Goal: Task Accomplishment & Management: Complete application form

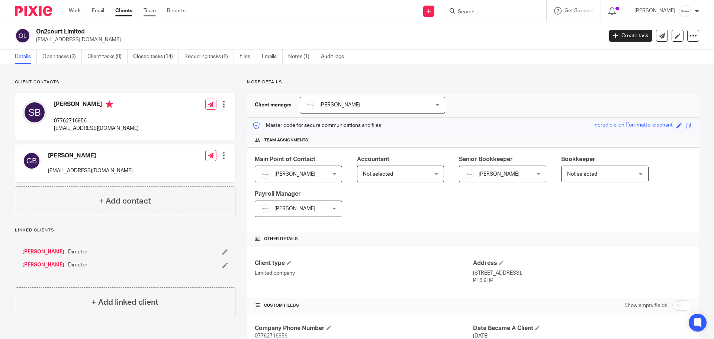
click at [151, 12] on link "Team" at bounding box center [149, 10] width 12 height 7
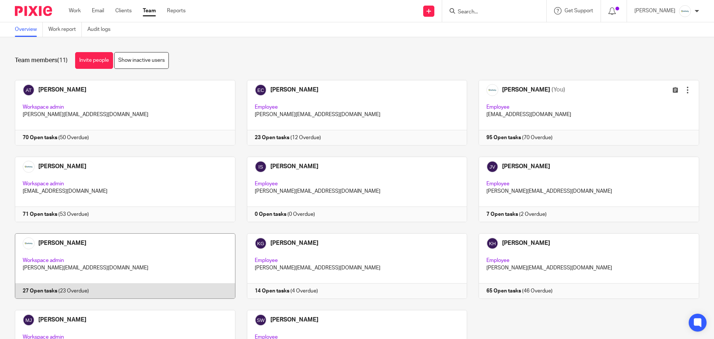
click at [115, 251] on link at bounding box center [119, 265] width 232 height 65
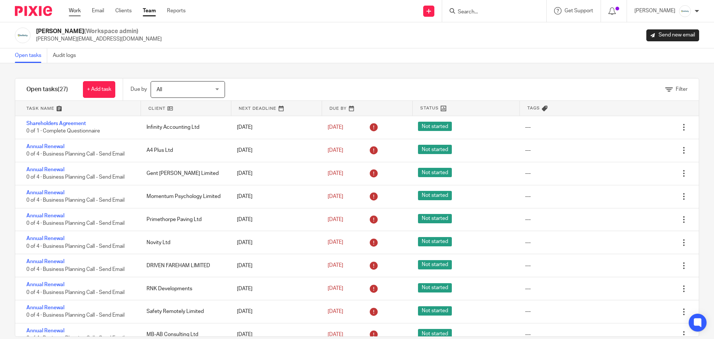
click at [72, 12] on link "Work" at bounding box center [75, 10] width 12 height 7
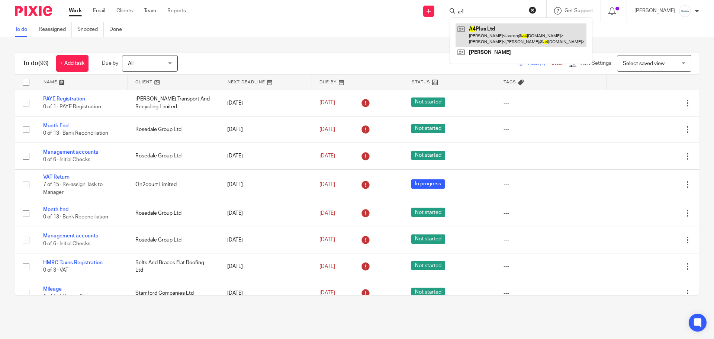
type input "a4"
click at [482, 40] on link at bounding box center [520, 34] width 131 height 23
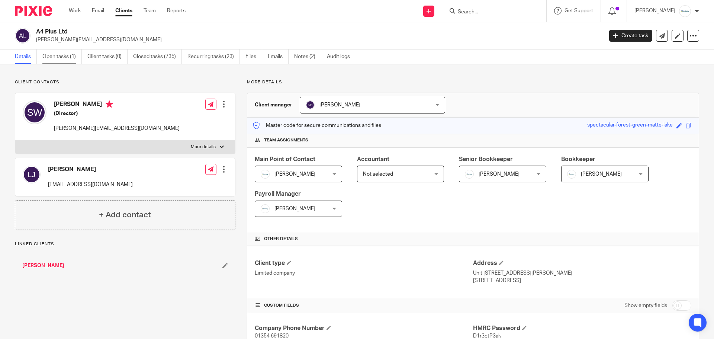
click at [65, 56] on link "Open tasks (1)" at bounding box center [61, 56] width 39 height 14
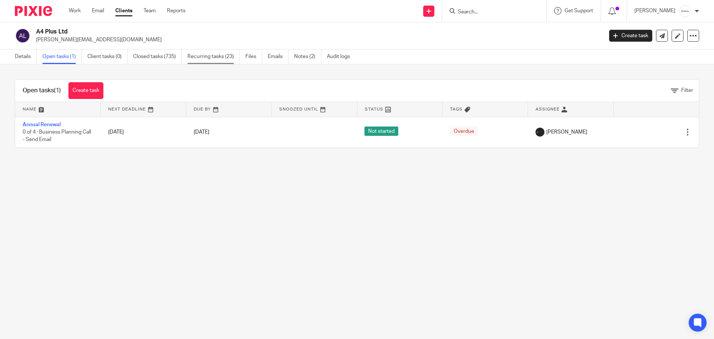
click at [227, 59] on link "Recurring tasks (23)" at bounding box center [213, 56] width 52 height 14
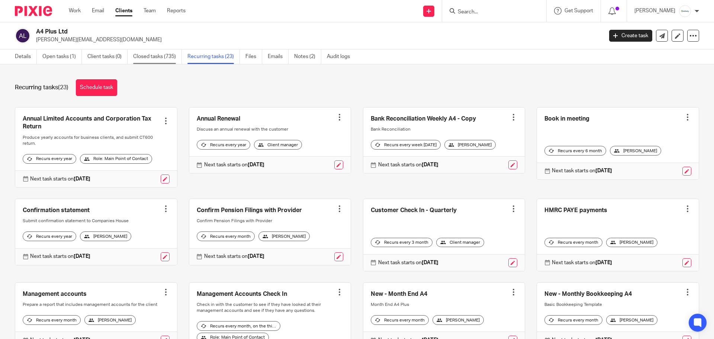
click at [162, 55] on link "Closed tasks (735)" at bounding box center [157, 56] width 49 height 14
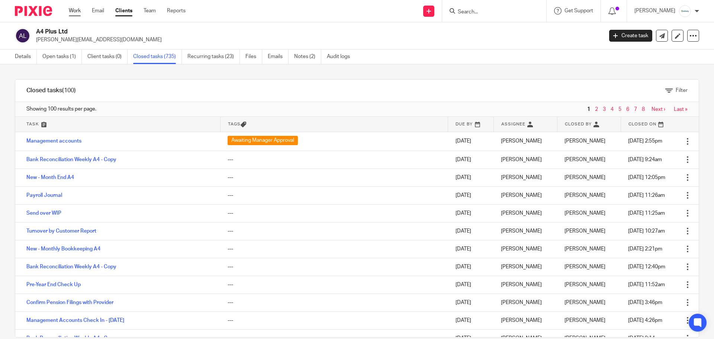
click at [72, 9] on link "Work" at bounding box center [75, 10] width 12 height 7
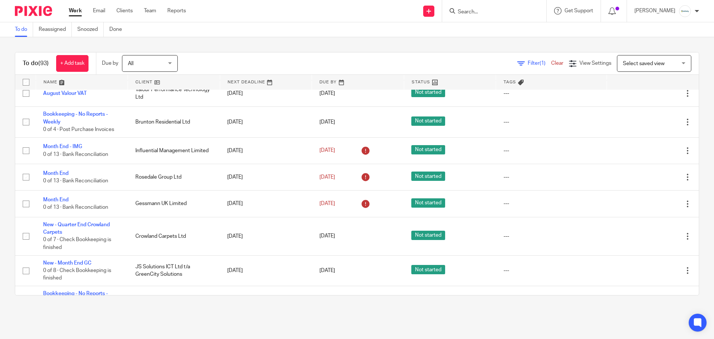
scroll to position [545, 0]
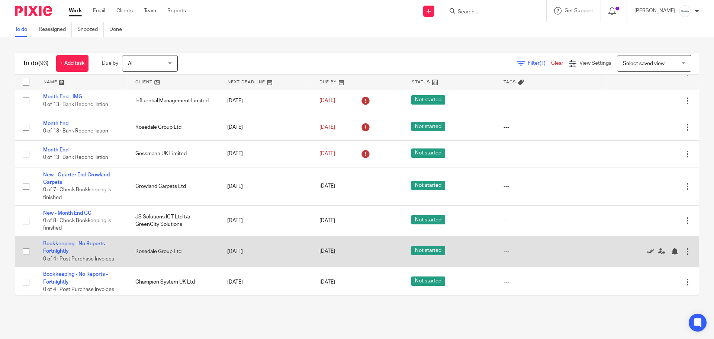
click at [646, 252] on icon at bounding box center [649, 251] width 7 height 7
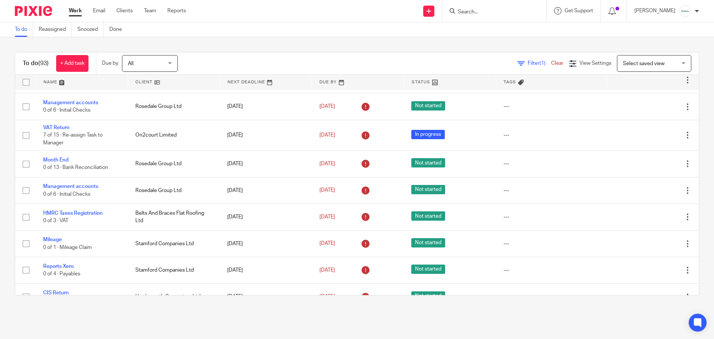
scroll to position [0, 0]
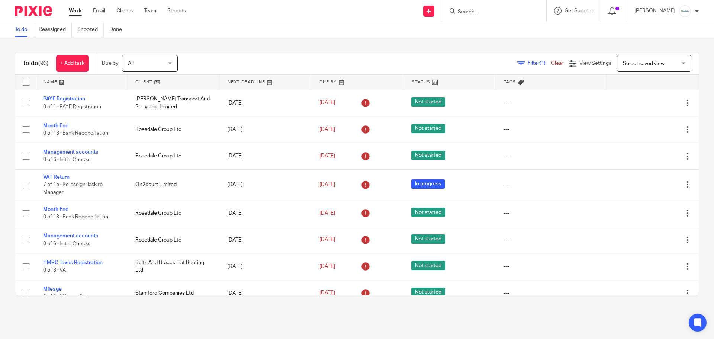
click at [497, 13] on input "Search" at bounding box center [490, 12] width 67 height 7
type input "flat roo"
click at [501, 32] on link at bounding box center [518, 31] width 126 height 17
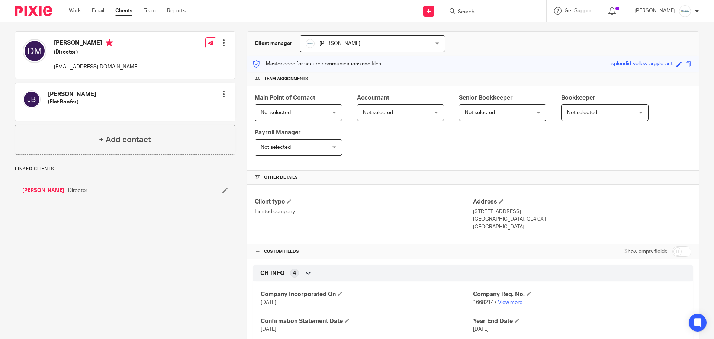
scroll to position [108, 0]
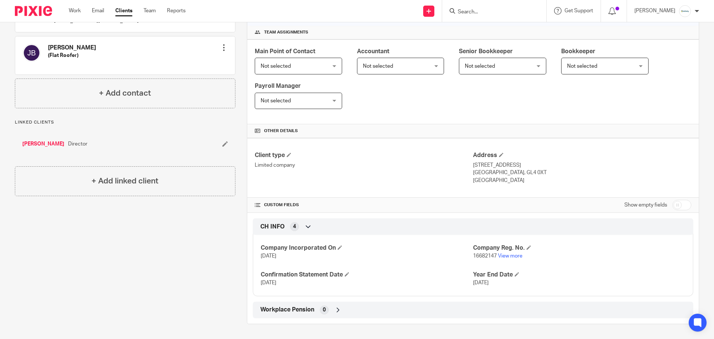
click at [678, 202] on input "checkbox" at bounding box center [681, 205] width 19 height 10
checkbox input "true"
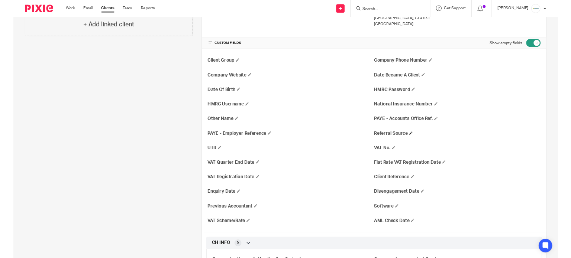
scroll to position [256, 0]
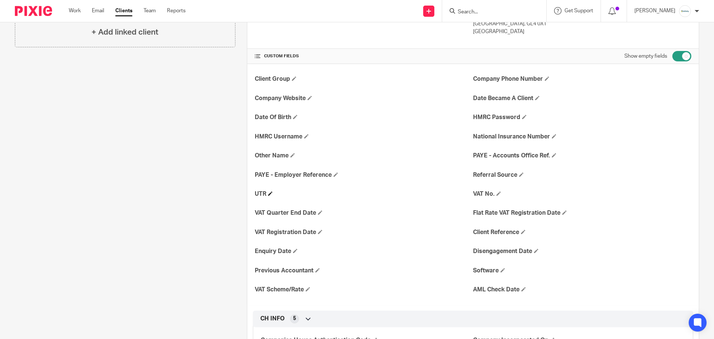
click at [266, 190] on h4 "UTR" at bounding box center [364, 194] width 218 height 8
click at [269, 193] on span at bounding box center [270, 193] width 4 height 4
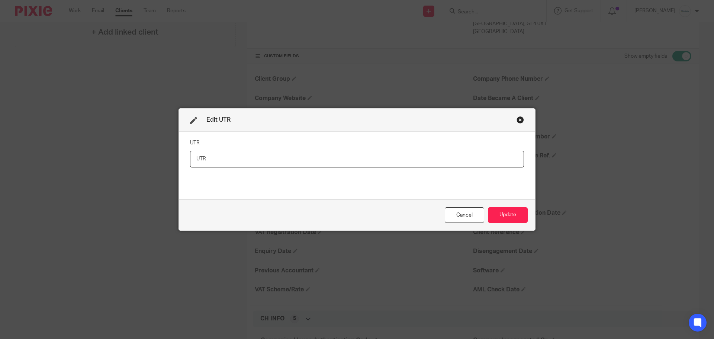
click at [217, 159] on input "text" at bounding box center [357, 159] width 334 height 17
paste input "1947115406"
type input "1947115406"
click at [515, 213] on button "Update" at bounding box center [508, 215] width 40 height 16
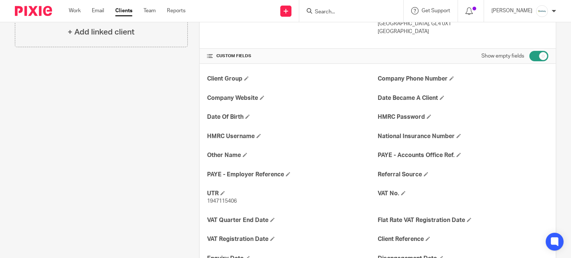
scroll to position [256, 0]
click at [537, 54] on input "checkbox" at bounding box center [538, 56] width 19 height 10
checkbox input "false"
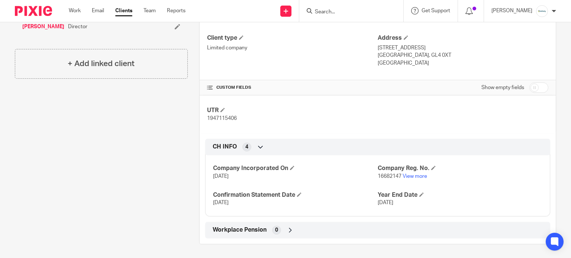
click at [387, 175] on span "16682147" at bounding box center [390, 176] width 24 height 5
copy p "16682147"
click at [223, 115] on p "1947115406" at bounding box center [292, 118] width 171 height 7
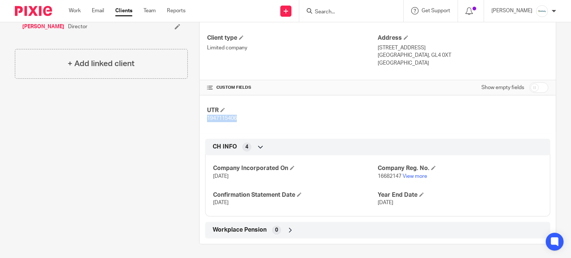
copy span "1947115406"
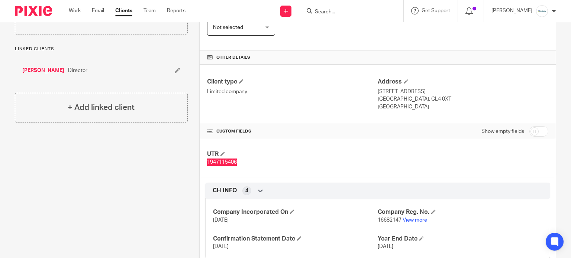
scroll to position [126, 0]
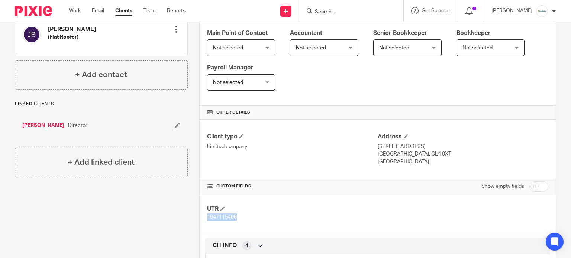
click at [42, 125] on link "[PERSON_NAME]" at bounding box center [43, 125] width 42 height 7
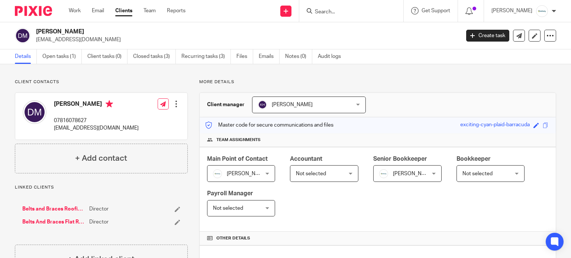
scroll to position [134, 0]
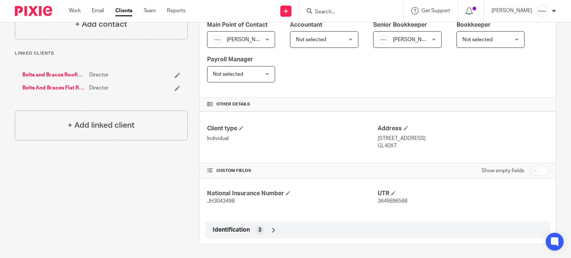
click at [223, 199] on span "JH304349B" at bounding box center [221, 201] width 28 height 5
copy span "JH304349B"
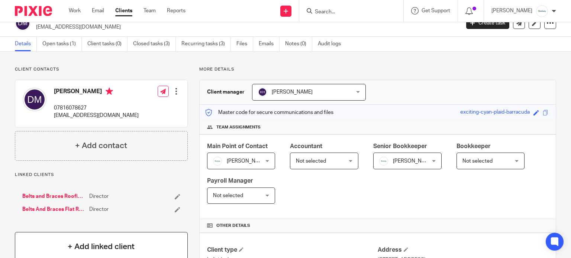
scroll to position [0, 0]
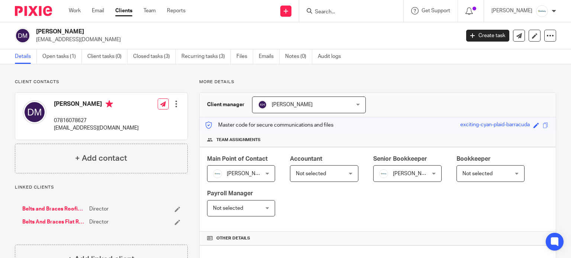
click at [98, 129] on p "[EMAIL_ADDRESS][DOMAIN_NAME]" at bounding box center [96, 128] width 85 height 7
copy div "[EMAIL_ADDRESS][DOMAIN_NAME]"
click at [74, 120] on p "07816078627" at bounding box center [96, 120] width 85 height 7
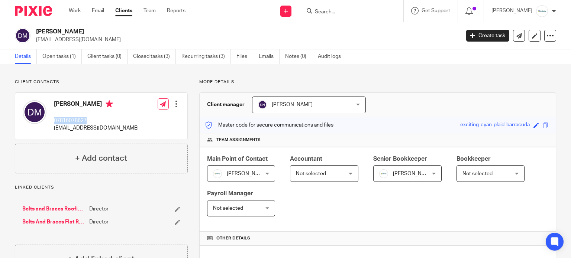
click at [74, 120] on p "07816078627" at bounding box center [96, 120] width 85 height 7
copy p "07816078627"
click at [51, 223] on link "Belts And Braces Flat Roofing Ltd" at bounding box center [53, 222] width 63 height 7
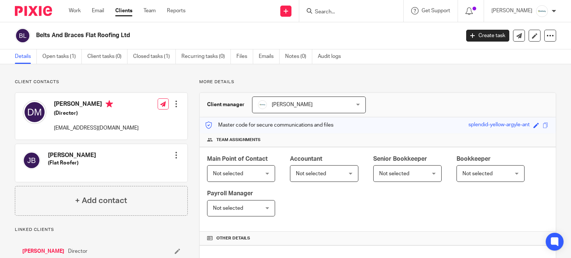
click at [91, 129] on p "[EMAIL_ADDRESS][DOMAIN_NAME]" at bounding box center [96, 128] width 85 height 7
copy div "[EMAIL_ADDRESS][DOMAIN_NAME]"
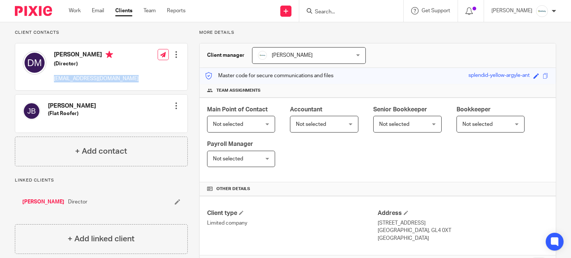
click at [43, 200] on link "[PERSON_NAME]" at bounding box center [43, 201] width 42 height 7
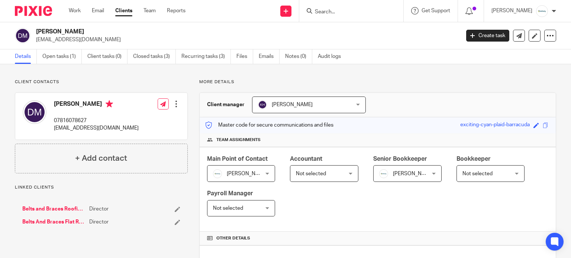
click at [72, 120] on p "07816078627" at bounding box center [96, 120] width 85 height 7
copy p "07816078627"
click at [49, 208] on link "Belts and Braces Roofing Ltd" at bounding box center [53, 209] width 63 height 7
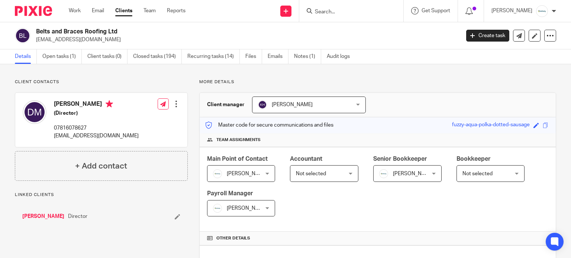
click at [34, 217] on link "[PERSON_NAME]" at bounding box center [43, 216] width 42 height 7
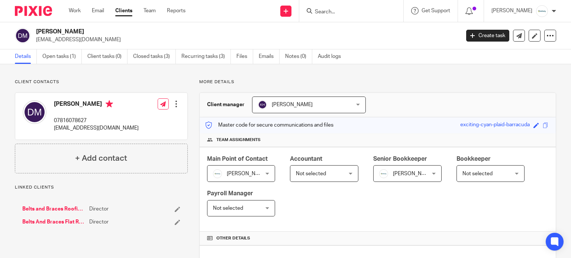
click at [33, 222] on link "Belts And Braces Flat Roofing Ltd" at bounding box center [53, 222] width 63 height 7
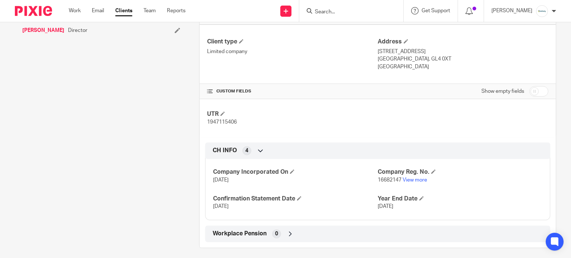
scroll to position [225, 0]
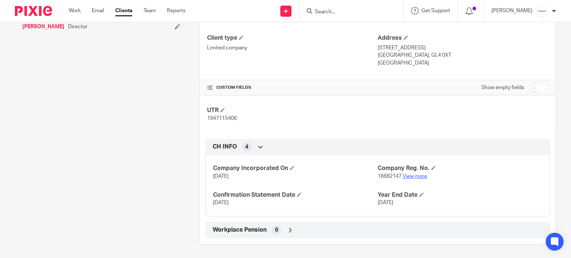
click at [410, 174] on link "View more" at bounding box center [415, 176] width 25 height 5
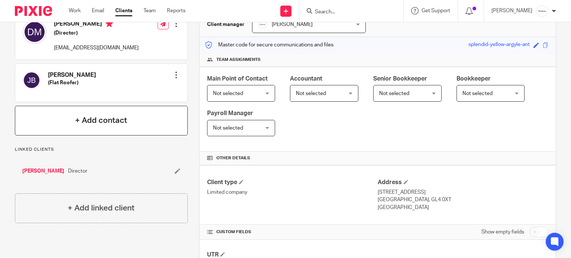
scroll to position [76, 0]
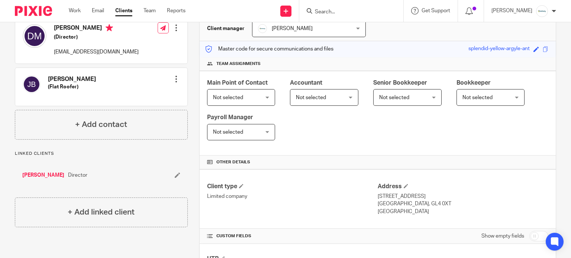
click at [36, 175] on link "[PERSON_NAME]" at bounding box center [43, 175] width 42 height 7
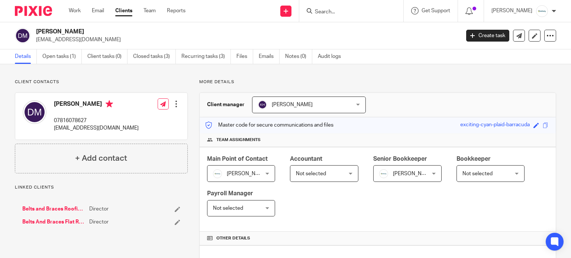
click at [68, 209] on link "Belts and Braces Roofing Ltd" at bounding box center [53, 209] width 63 height 7
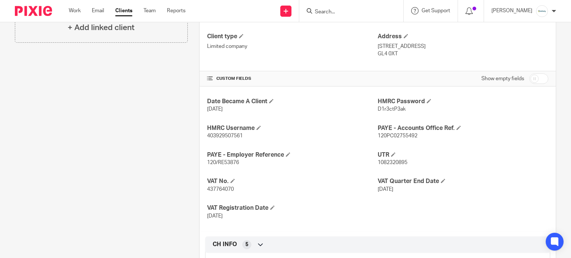
scroll to position [248, 0]
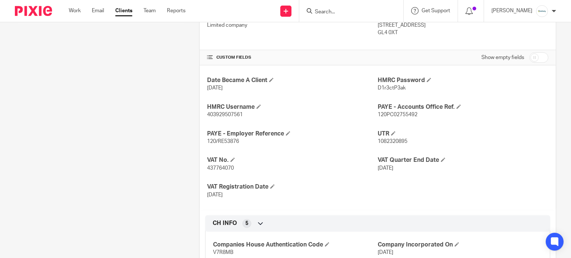
click at [225, 168] on span "437764070" at bounding box center [220, 168] width 27 height 5
copy span "437764070"
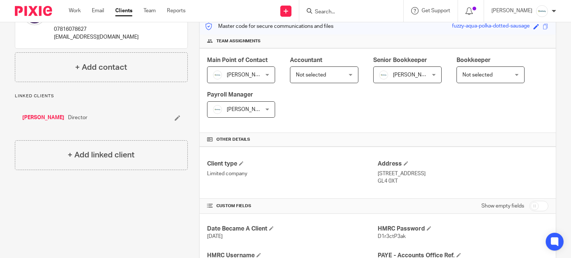
click at [42, 118] on link "[PERSON_NAME]" at bounding box center [43, 117] width 42 height 7
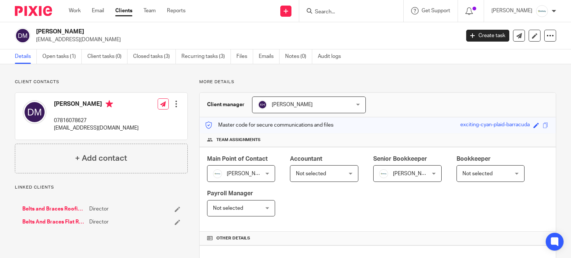
click at [67, 220] on link "Belts And Braces Flat Roofing Ltd" at bounding box center [53, 222] width 63 height 7
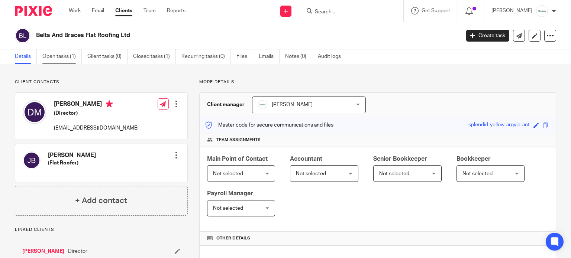
click at [63, 61] on link "Open tasks (1)" at bounding box center [61, 56] width 39 height 14
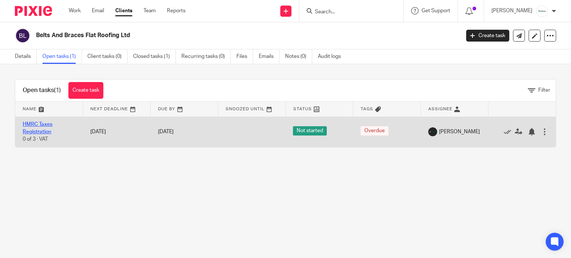
click at [40, 125] on link "HMRC Taxes Registration" at bounding box center [38, 128] width 30 height 13
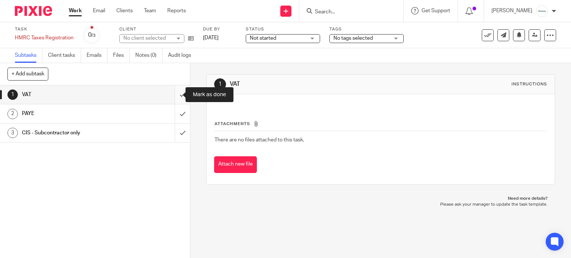
click at [175, 98] on input "submit" at bounding box center [95, 94] width 190 height 19
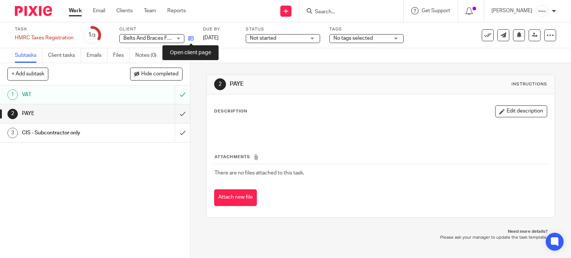
click at [191, 39] on icon at bounding box center [191, 39] width 6 height 6
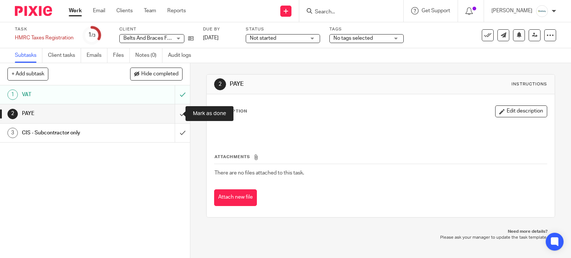
click at [172, 112] on input "submit" at bounding box center [95, 113] width 190 height 19
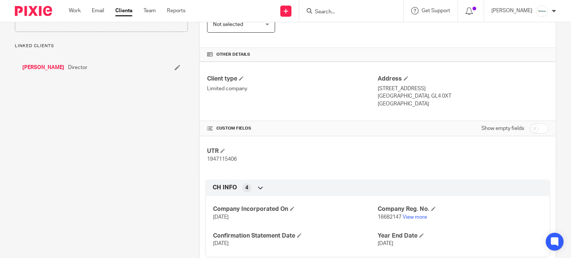
scroll to position [198, 0]
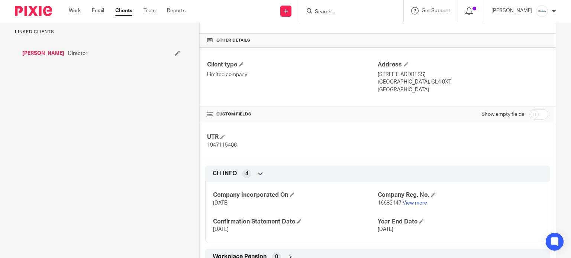
click at [225, 144] on span "1947115406" at bounding box center [222, 145] width 30 height 5
copy span "1947115406"
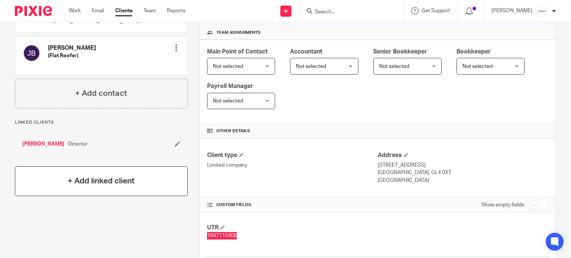
scroll to position [149, 0]
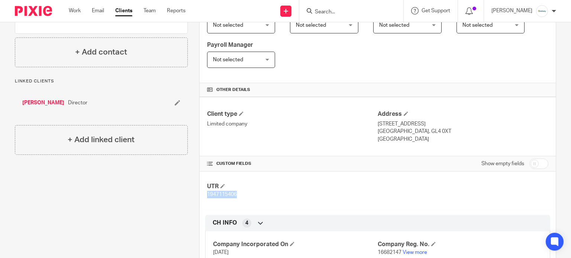
click at [37, 101] on link "[PERSON_NAME]" at bounding box center [43, 102] width 42 height 7
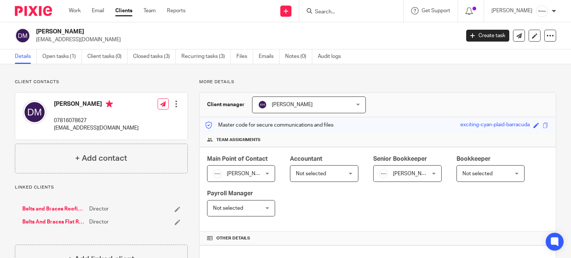
click at [63, 115] on div "[PERSON_NAME] 07816078627 [EMAIL_ADDRESS][DOMAIN_NAME]" at bounding box center [96, 116] width 85 height 32
click at [64, 117] on p "07816078627" at bounding box center [96, 120] width 85 height 7
copy p "07816078627"
click at [103, 128] on p "[EMAIL_ADDRESS][DOMAIN_NAME]" at bounding box center [96, 128] width 85 height 7
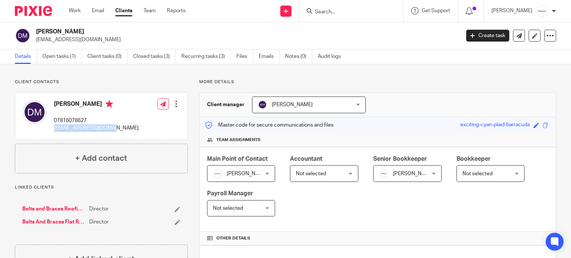
click at [103, 128] on p "beltsandbracesroofing@gmail.com" at bounding box center [96, 128] width 85 height 7
copy div "beltsandbracesroofing@gmail.com"
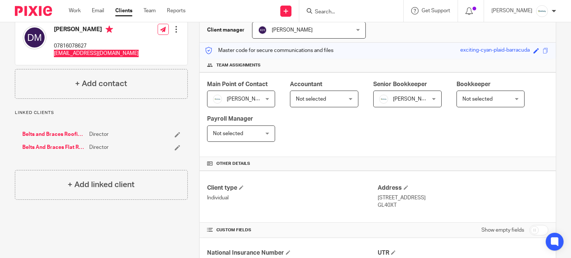
scroll to position [134, 0]
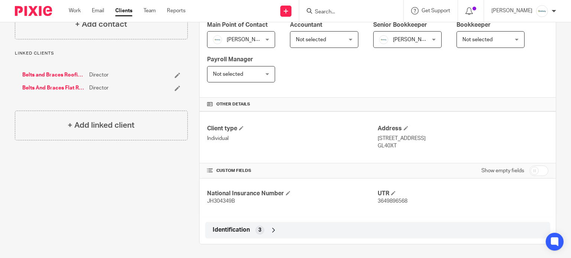
click at [65, 90] on link "Belts And Braces Flat Roofing Ltd" at bounding box center [53, 87] width 63 height 7
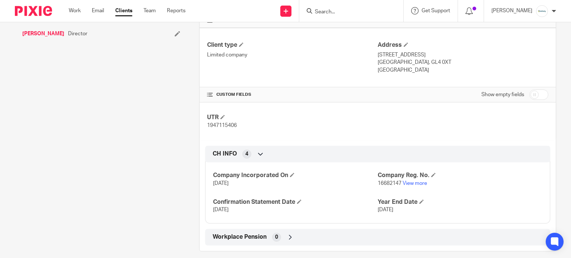
scroll to position [225, 0]
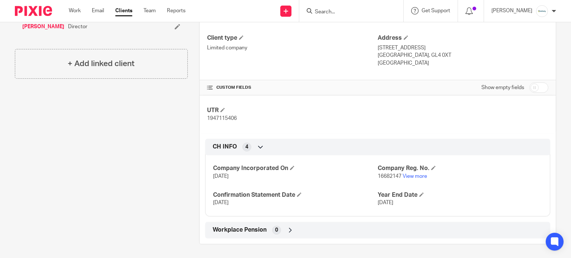
click at [379, 177] on span "16682147" at bounding box center [390, 176] width 24 height 5
copy p "16682147"
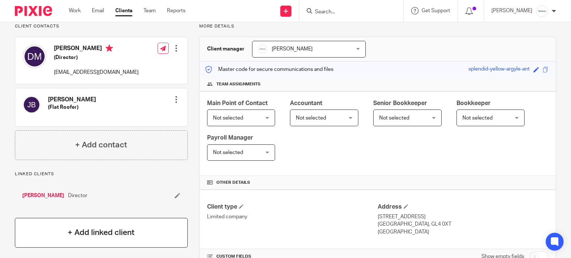
scroll to position [99, 0]
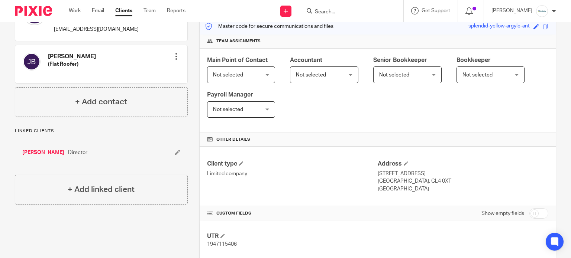
click at [36, 149] on link "[PERSON_NAME]" at bounding box center [43, 152] width 42 height 7
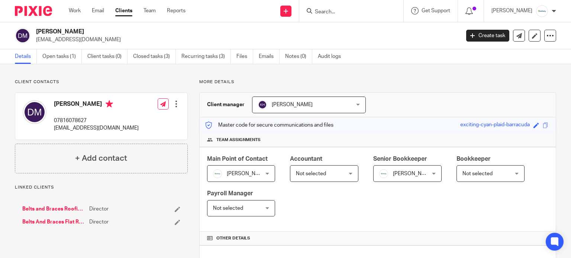
scroll to position [134, 0]
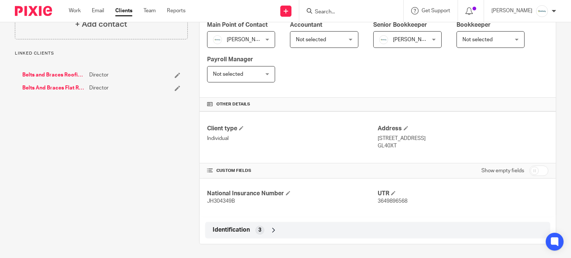
click at [214, 203] on span "JH304349B" at bounding box center [221, 201] width 28 height 5
copy span "JH304349B"
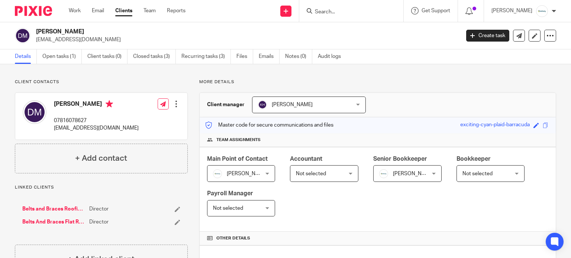
click at [346, 17] on div at bounding box center [351, 11] width 104 height 22
